Goal: Information Seeking & Learning: Learn about a topic

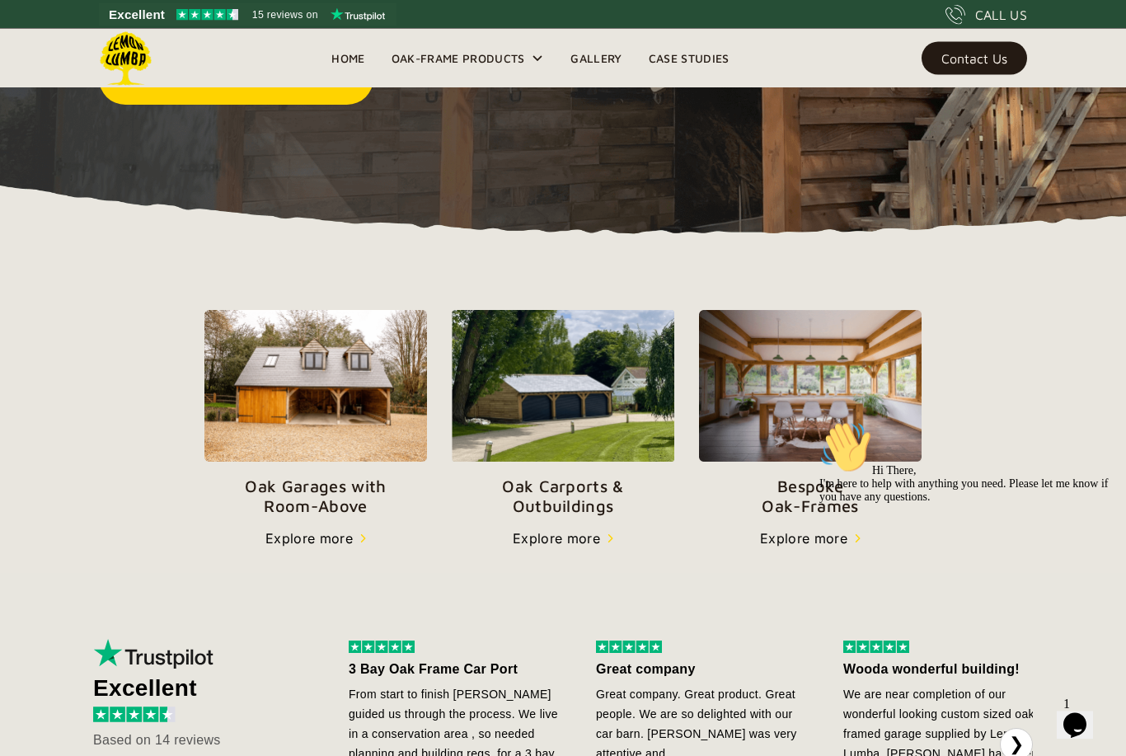
scroll to position [385, 0]
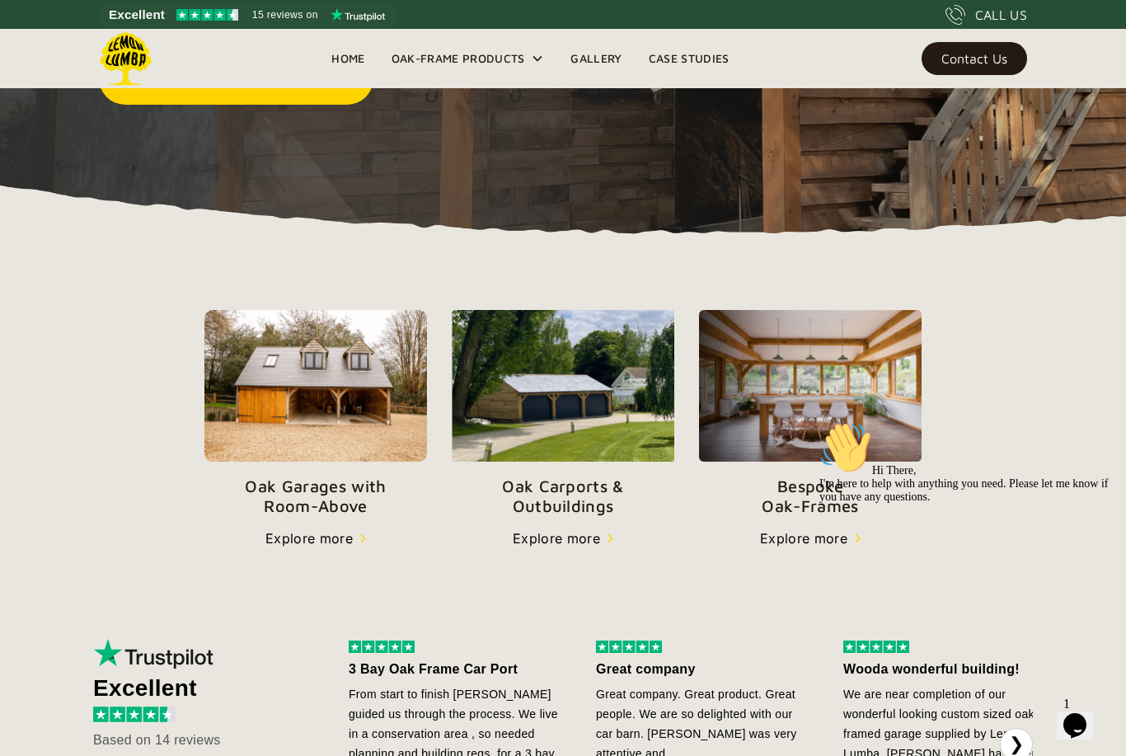
click at [304, 392] on img at bounding box center [315, 386] width 223 height 153
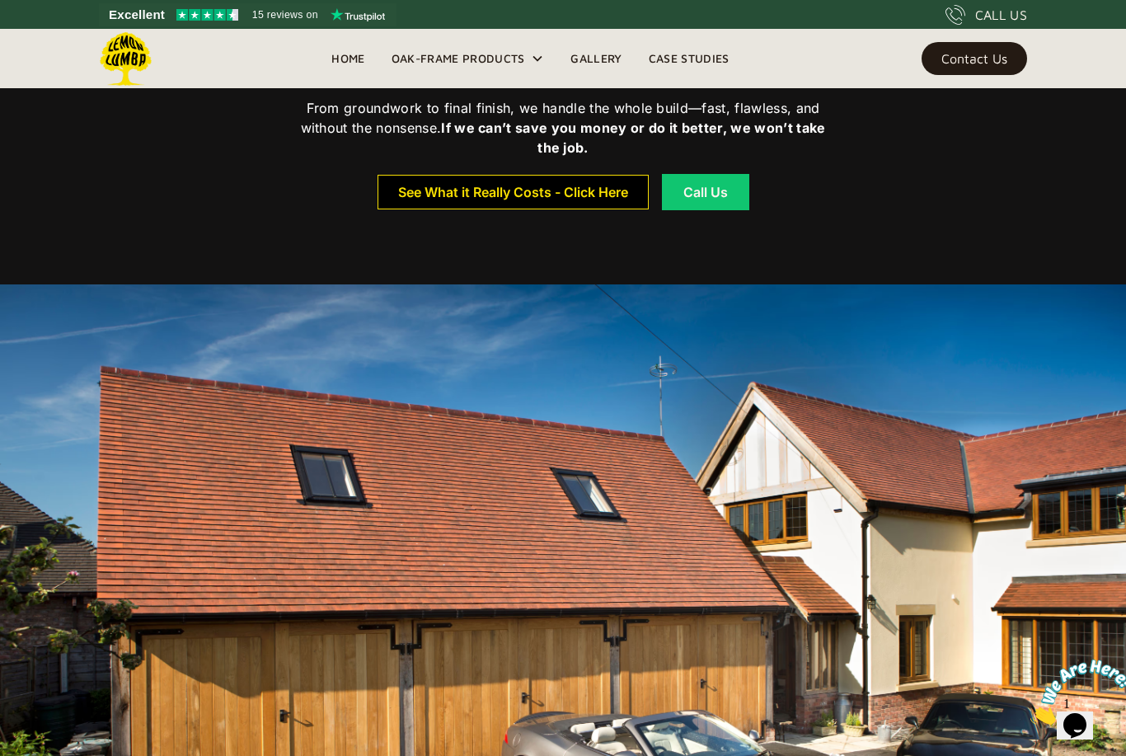
click at [427, 198] on div "See What it Really Costs - Click Here" at bounding box center [513, 192] width 230 height 12
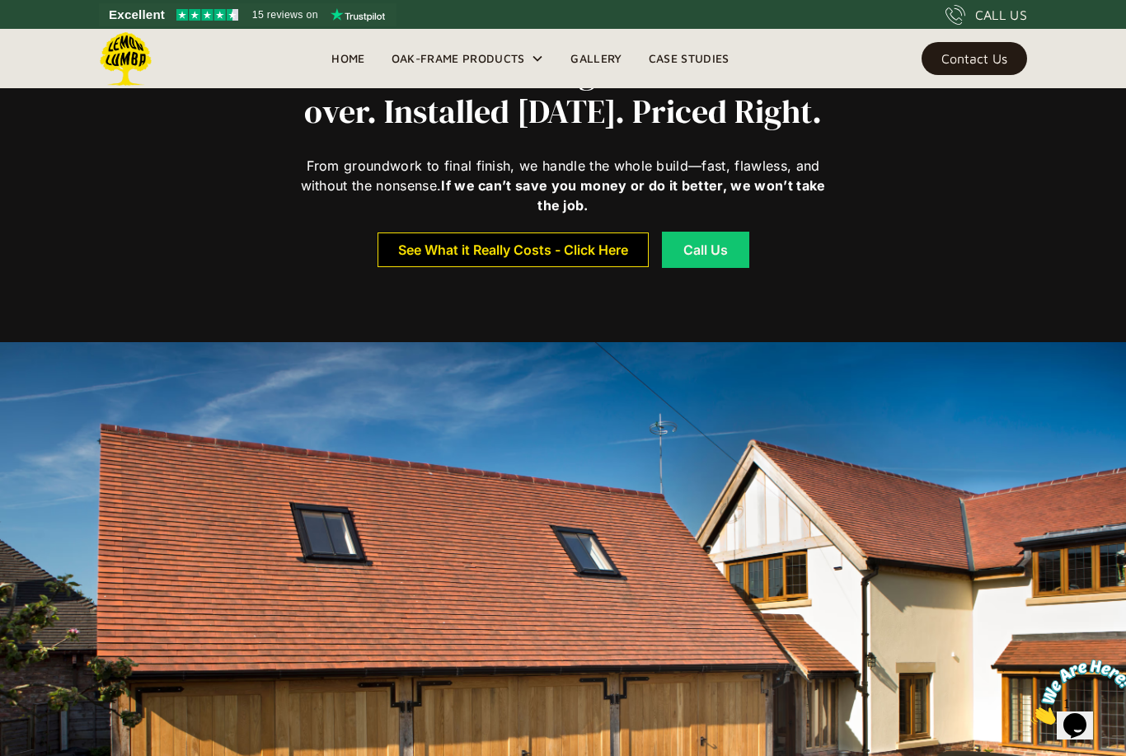
scroll to position [748, 0]
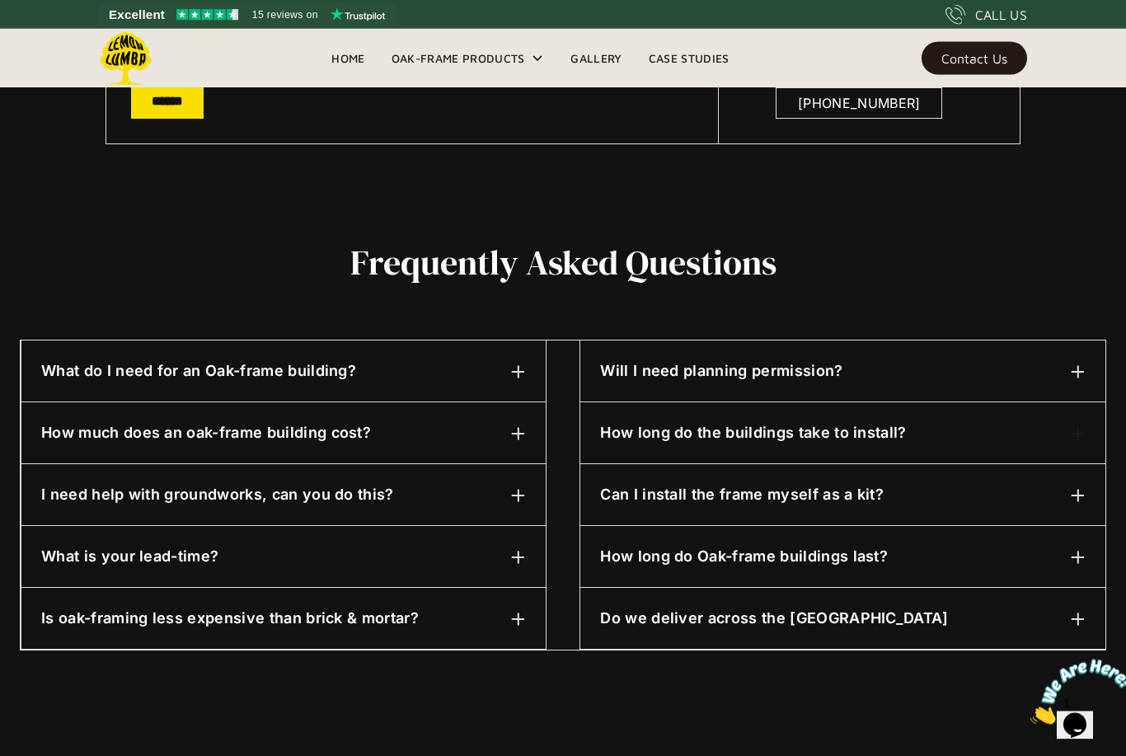
scroll to position [654, 0]
click at [500, 433] on div "How much does an oak-frame building cost?" at bounding box center [283, 432] width 485 height 21
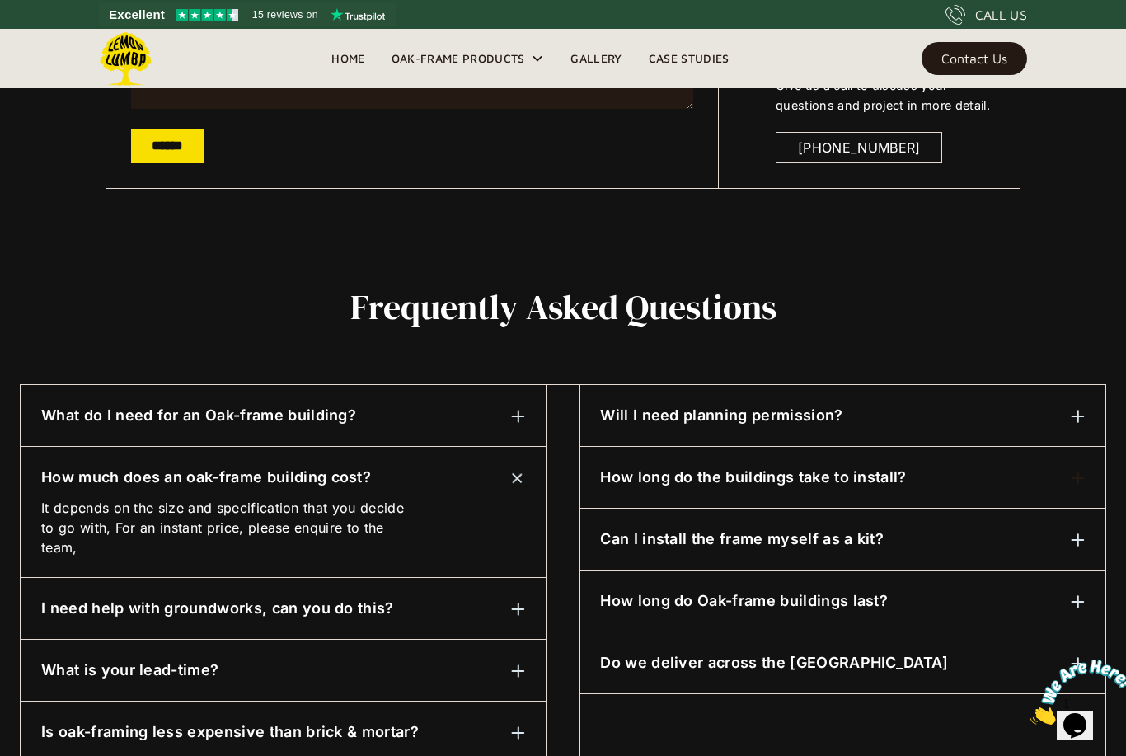
scroll to position [608, 0]
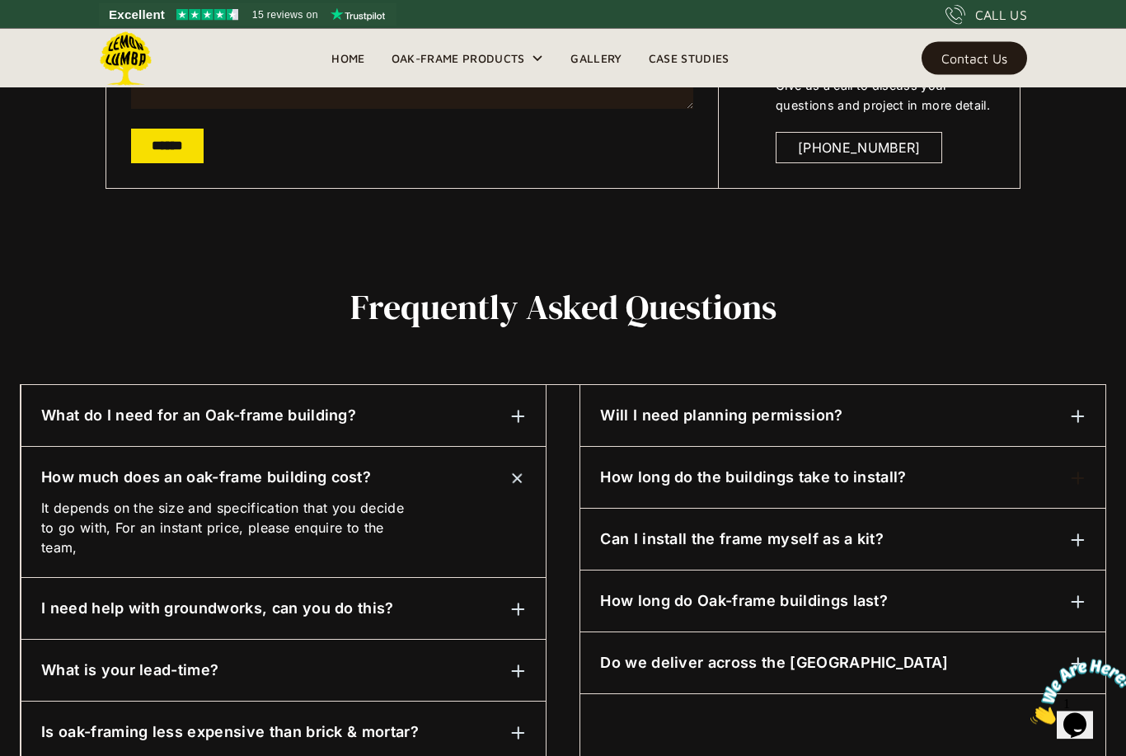
click at [704, 467] on h6 "How long do the buildings take to install?" at bounding box center [753, 477] width 306 height 21
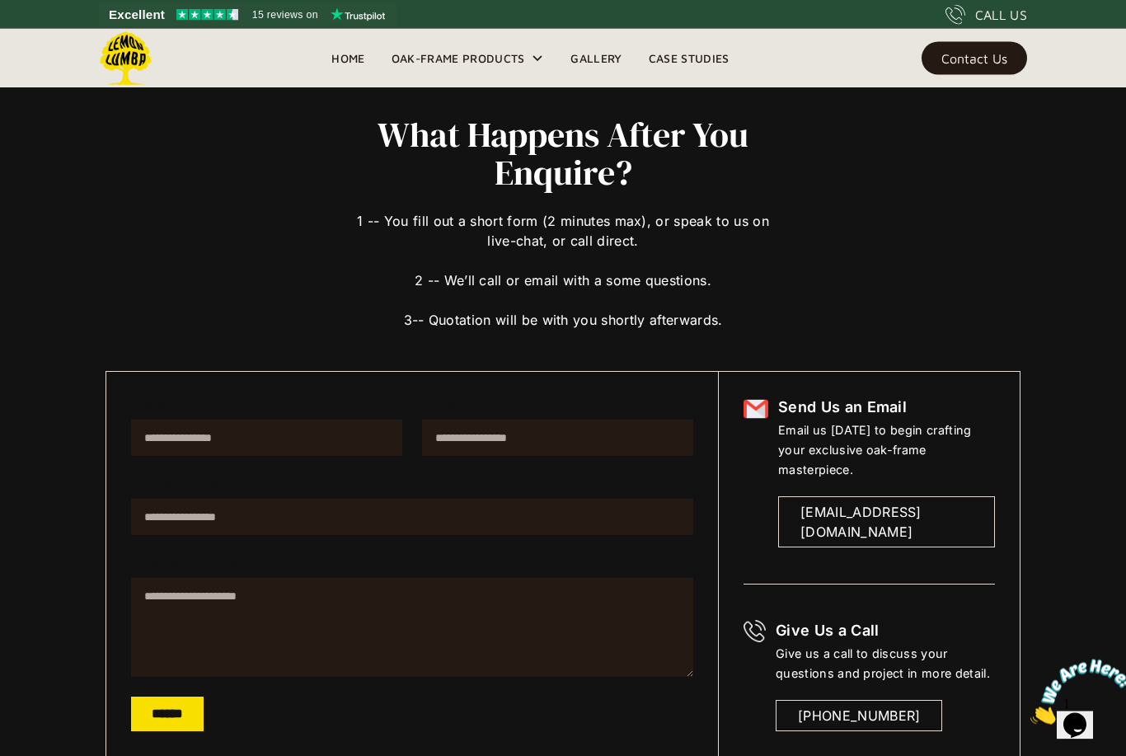
scroll to position [35, 0]
